Goal: Task Accomplishment & Management: Manage account settings

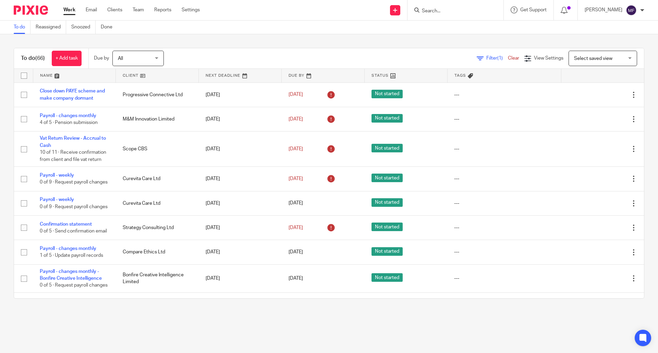
click at [444, 13] on input "Search" at bounding box center [452, 11] width 62 height 6
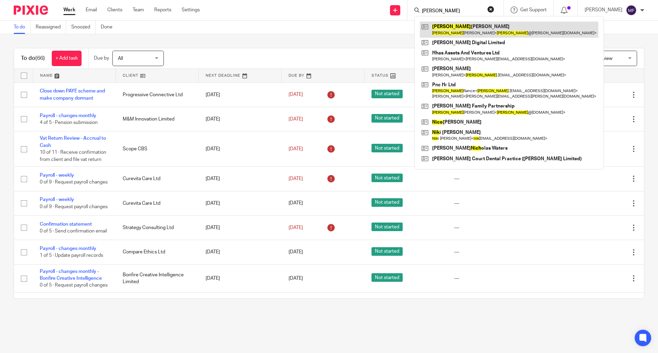
type input "nick"
click at [453, 29] on link at bounding box center [509, 30] width 178 height 16
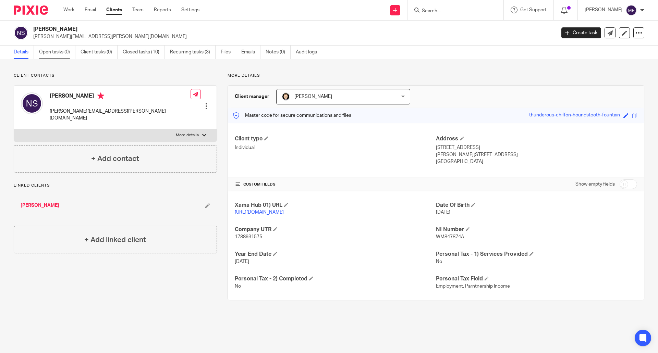
click at [60, 54] on link "Open tasks (0)" at bounding box center [57, 52] width 36 height 13
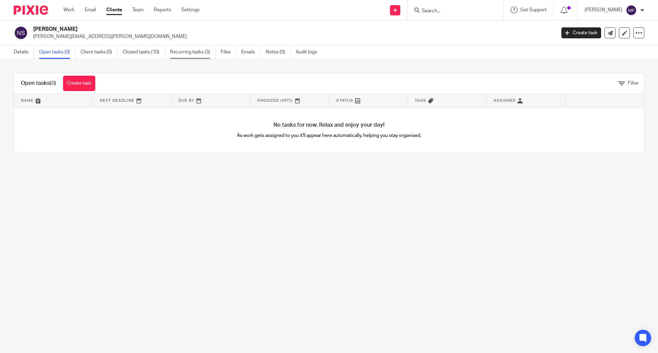
click at [175, 55] on link "Recurring tasks (3)" at bounding box center [193, 52] width 46 height 13
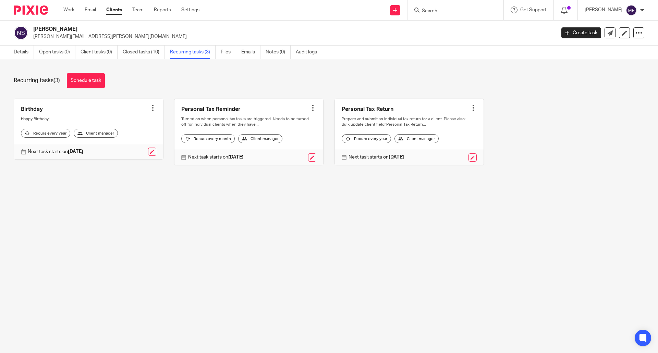
click at [309, 109] on div at bounding box center [312, 107] width 7 height 7
click at [275, 153] on span "Cancel schedule" at bounding box center [282, 151] width 36 height 5
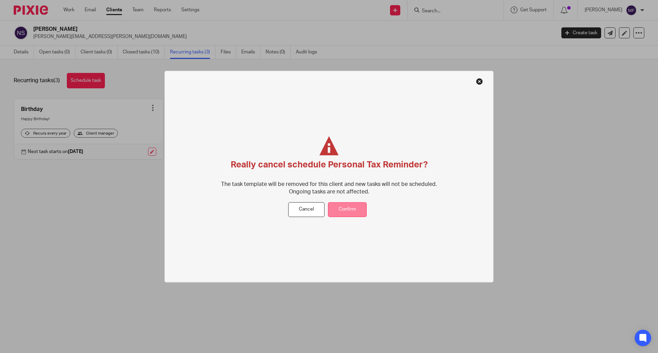
click at [347, 212] on button "Confirm" at bounding box center [347, 209] width 39 height 15
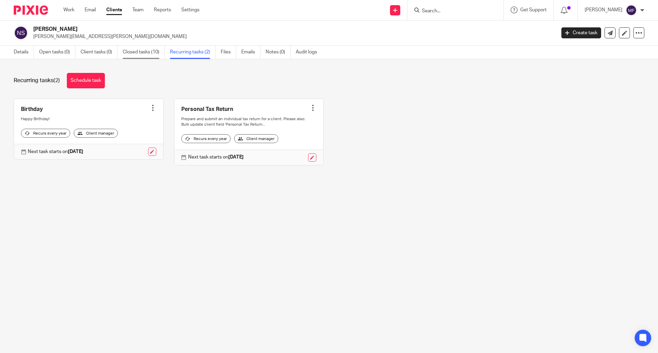
click at [135, 49] on link "Closed tasks (10)" at bounding box center [144, 52] width 42 height 13
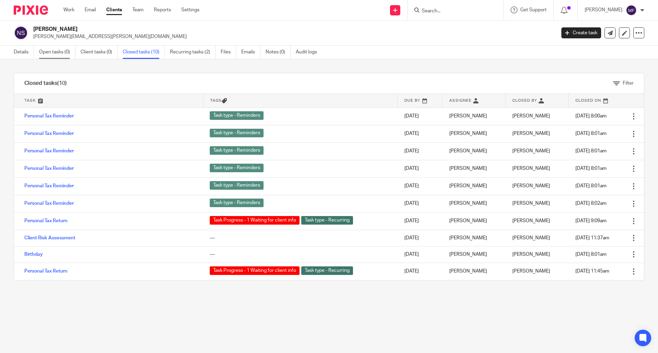
click at [57, 56] on link "Open tasks (0)" at bounding box center [57, 52] width 36 height 13
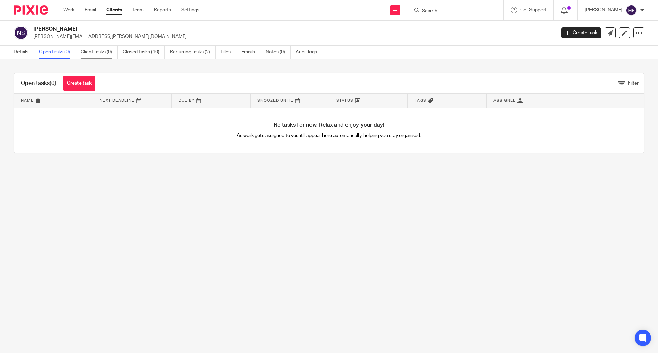
click at [97, 52] on link "Client tasks (0)" at bounding box center [98, 52] width 37 height 13
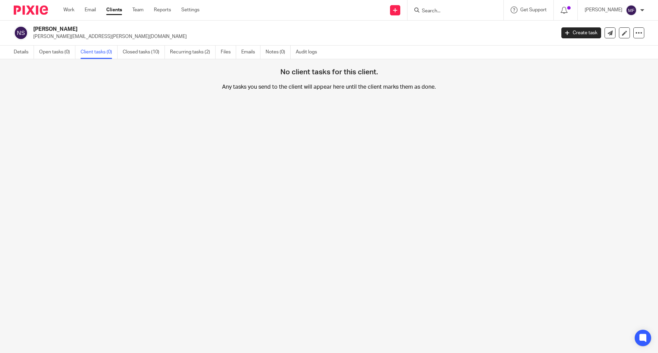
click at [33, 8] on img at bounding box center [31, 9] width 34 height 9
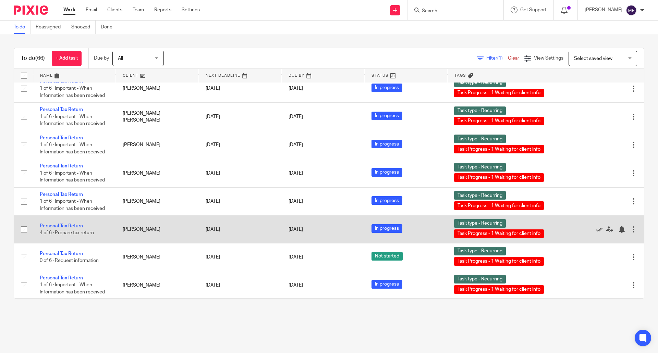
scroll to position [873, 0]
